Goal: Information Seeking & Learning: Learn about a topic

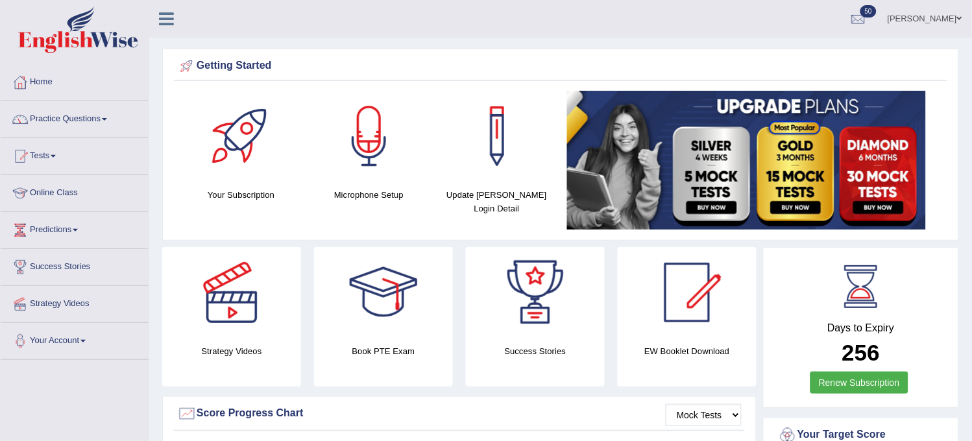
click at [95, 114] on link "Practice Questions" at bounding box center [75, 117] width 148 height 32
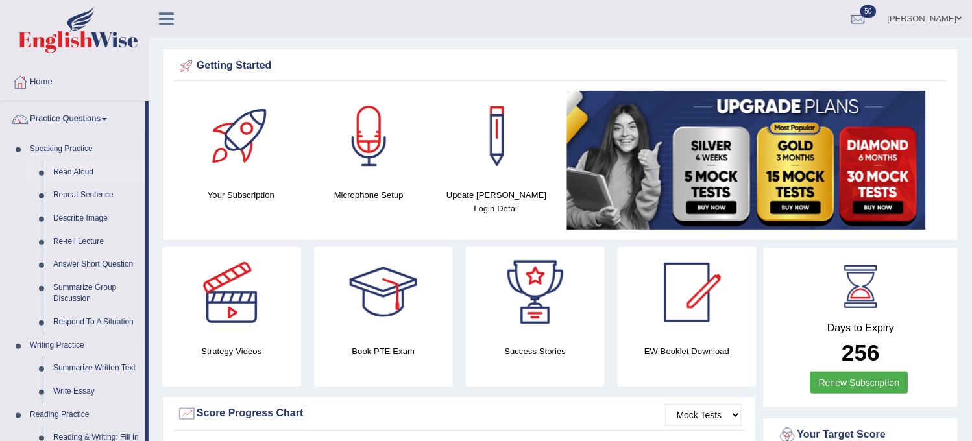
click at [75, 165] on link "Read Aloud" at bounding box center [96, 172] width 98 height 23
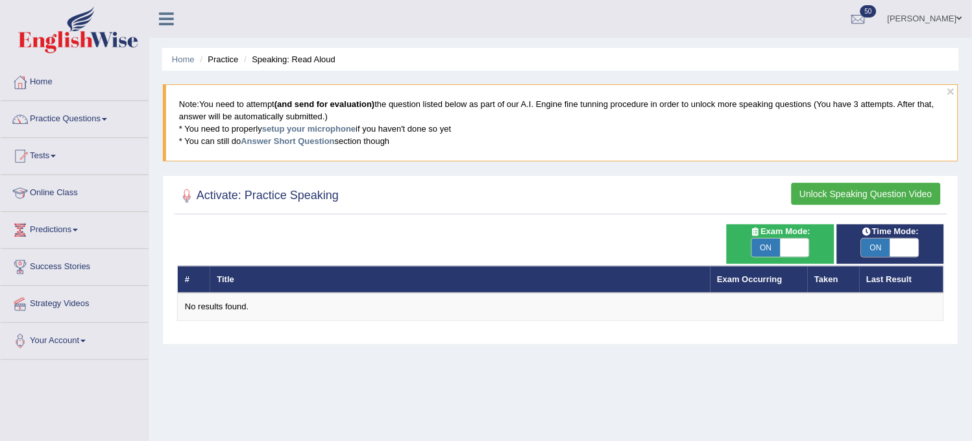
click at [755, 238] on div "ON OFF" at bounding box center [780, 247] width 58 height 19
click at [761, 245] on span "ON" at bounding box center [766, 248] width 29 height 18
checkbox input "false"
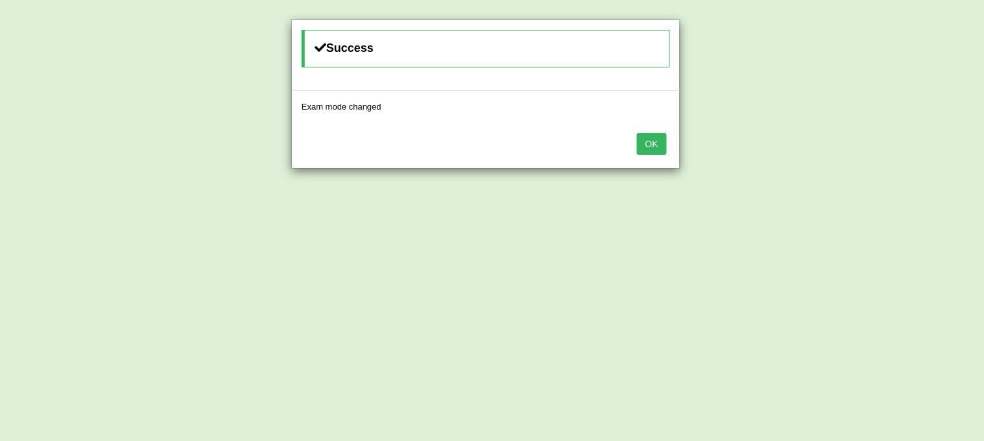
click at [660, 147] on button "OK" at bounding box center [652, 144] width 30 height 22
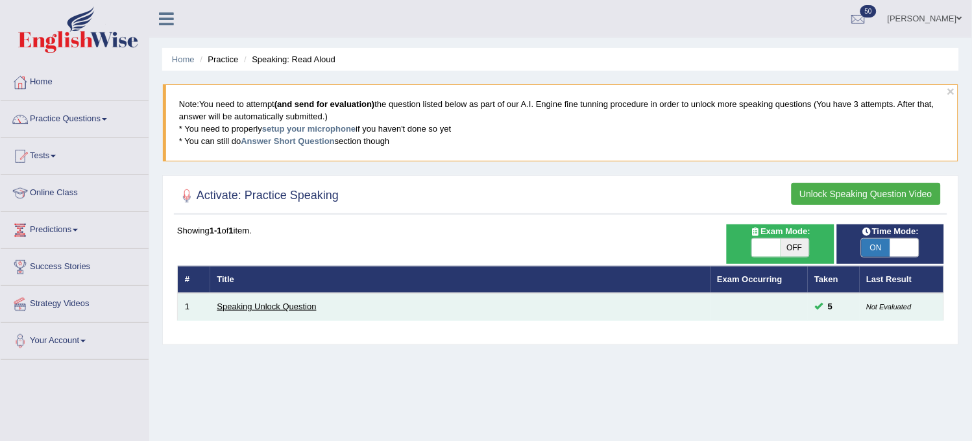
click at [300, 303] on link "Speaking Unlock Question" at bounding box center [266, 307] width 99 height 10
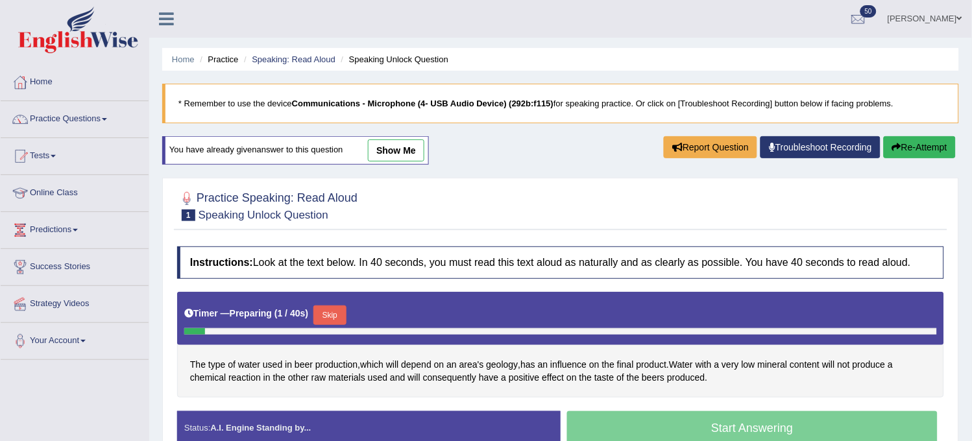
click at [316, 309] on div "Timer — Preparing ( 1 / 40s ) Skip" at bounding box center [560, 315] width 752 height 26
click at [324, 311] on button "Skip" at bounding box center [329, 314] width 32 height 19
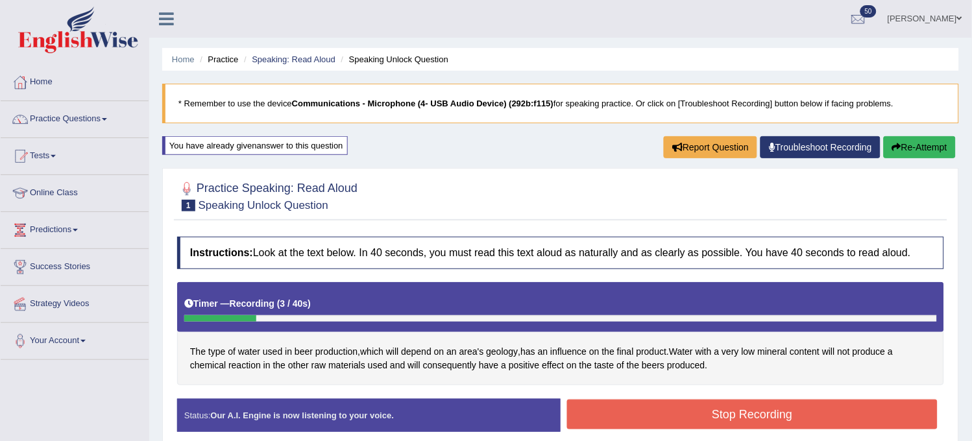
click at [623, 407] on button "Stop Recording" at bounding box center [752, 415] width 370 height 30
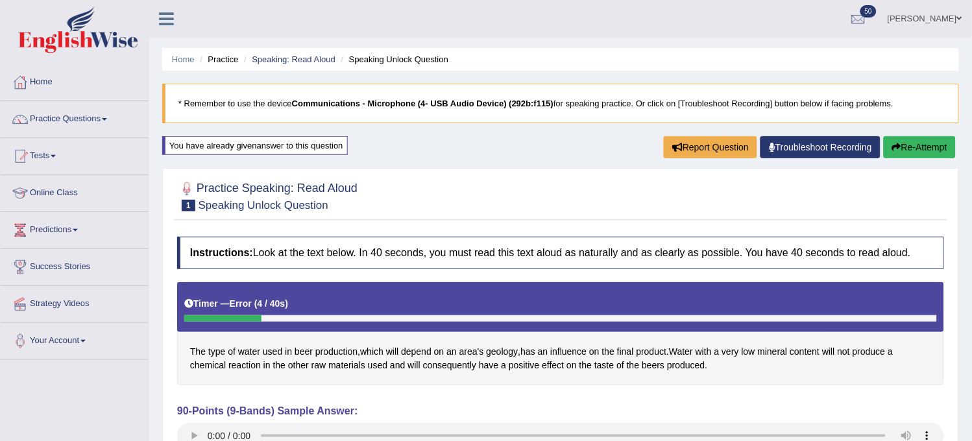
drag, startPoint x: 623, startPoint y: 407, endPoint x: 623, endPoint y: 418, distance: 11.0
click at [623, 418] on div "90-Points (9-Bands) Sample Answer:" at bounding box center [560, 428] width 767 height 47
click at [889, 140] on button "Re-Attempt" at bounding box center [919, 147] width 72 height 22
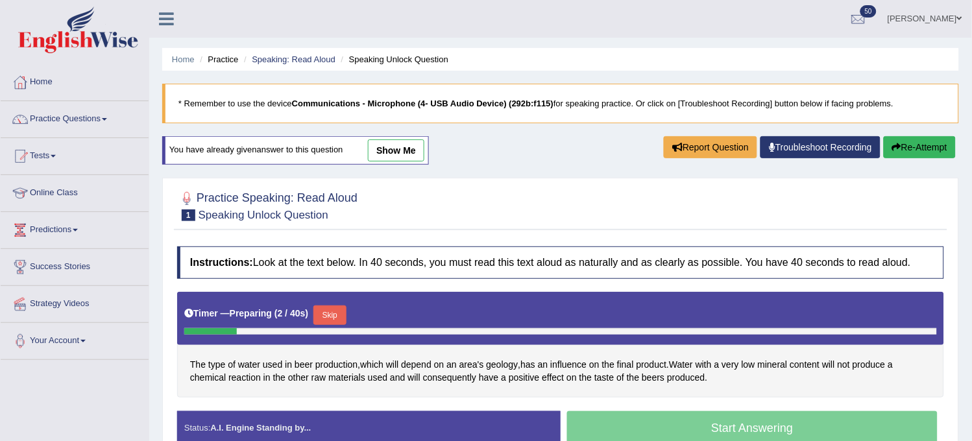
click at [341, 310] on button "Skip" at bounding box center [329, 314] width 32 height 19
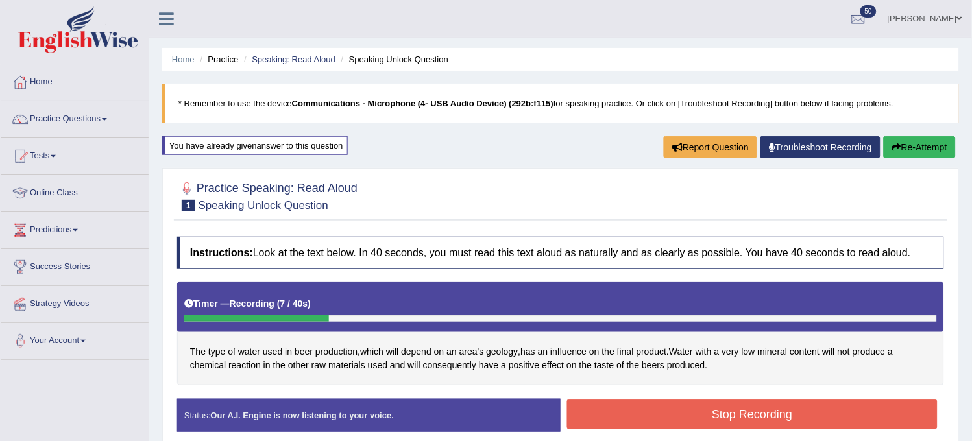
click at [660, 390] on div "Instructions: Look at the text below. In 40 seconds, you must read this text al…" at bounding box center [560, 339] width 773 height 218
click at [678, 418] on button "Stop Recording" at bounding box center [752, 415] width 370 height 30
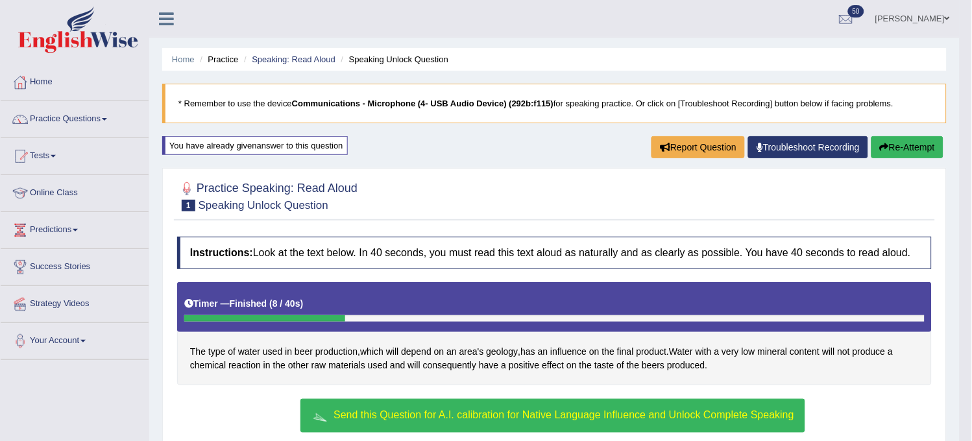
click at [571, 417] on span "Send this Question for A.I. calibration for Native Language Influence and Unloc…" at bounding box center [563, 414] width 461 height 11
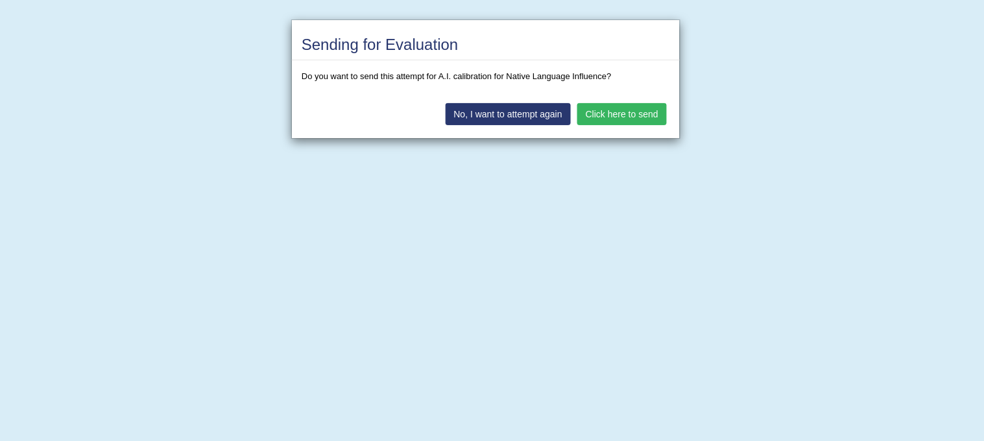
click at [621, 106] on button "Click here to send" at bounding box center [622, 114] width 90 height 22
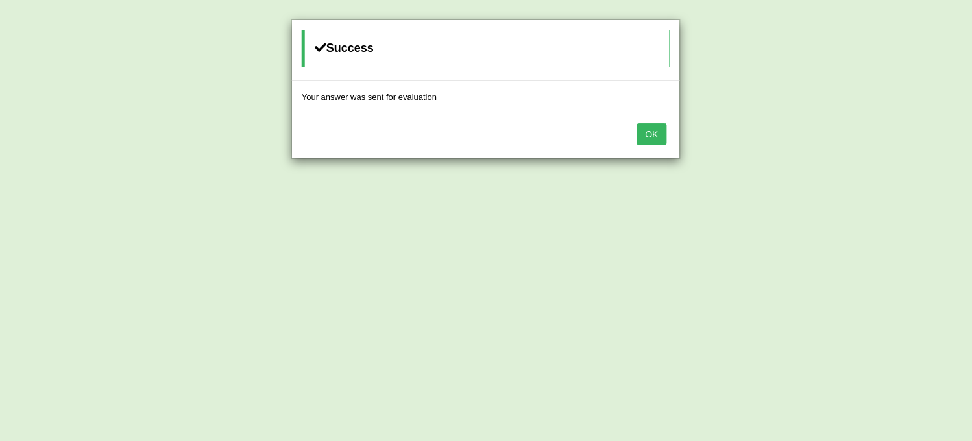
click at [649, 132] on button "OK" at bounding box center [652, 134] width 30 height 22
